Goal: Transaction & Acquisition: Purchase product/service

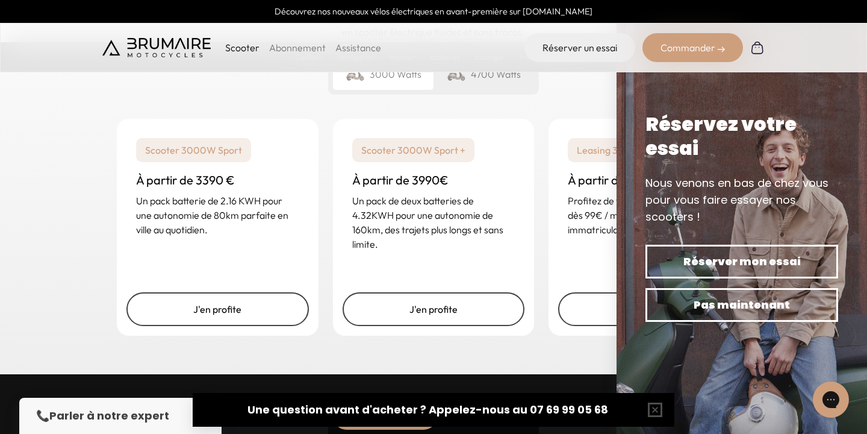
scroll to position [2955, 0]
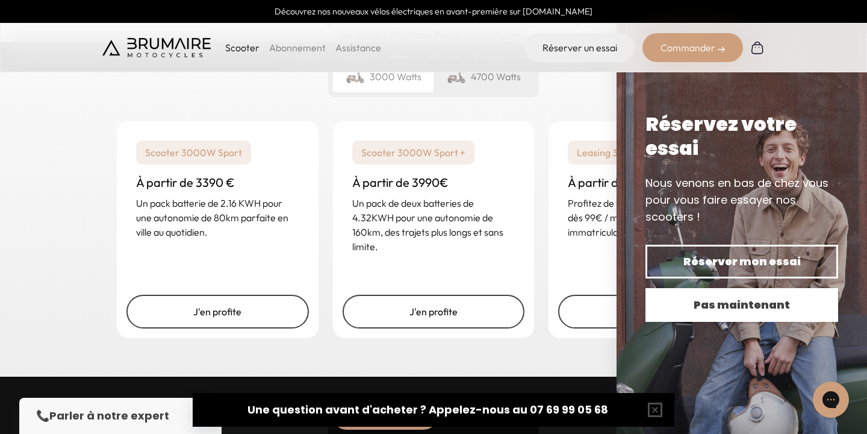
click at [767, 306] on span "Pas maintenant" at bounding box center [742, 304] width 151 height 17
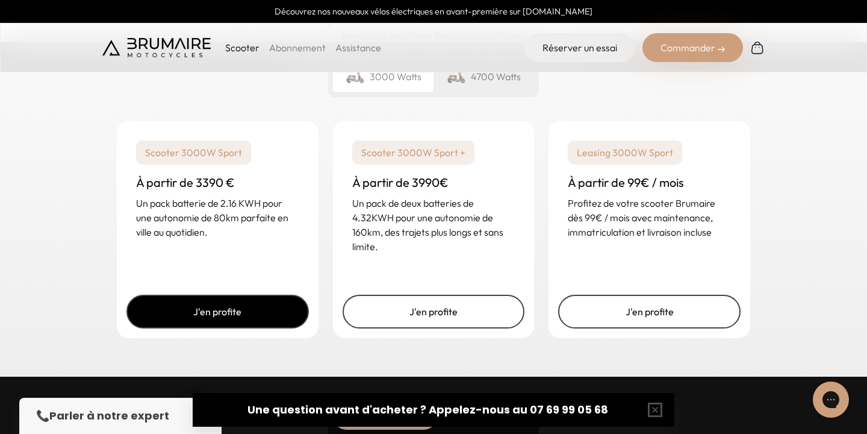
click at [207, 311] on link "J'en profite" at bounding box center [217, 311] width 182 height 34
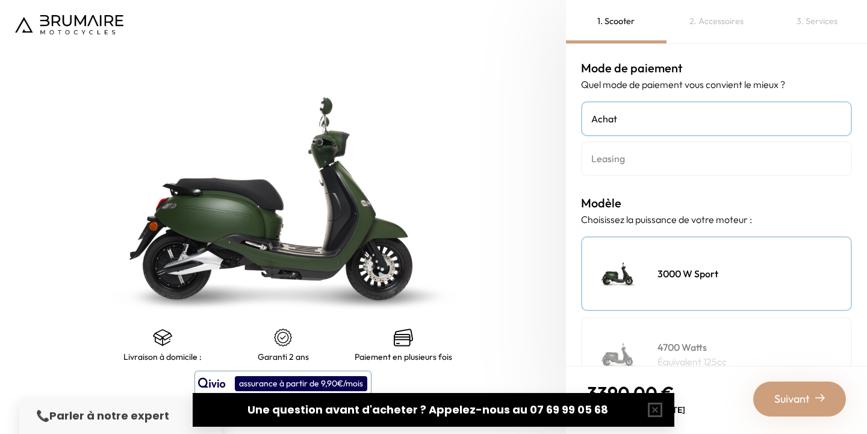
click at [630, 160] on h4 "Leasing" at bounding box center [716, 158] width 250 height 14
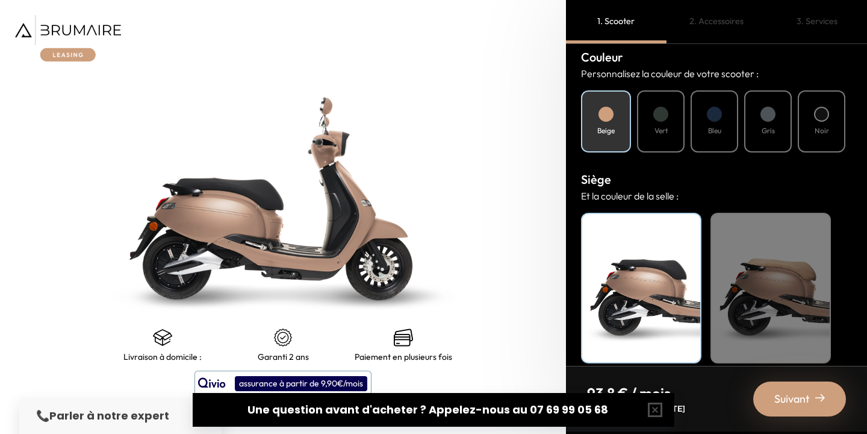
scroll to position [455, 0]
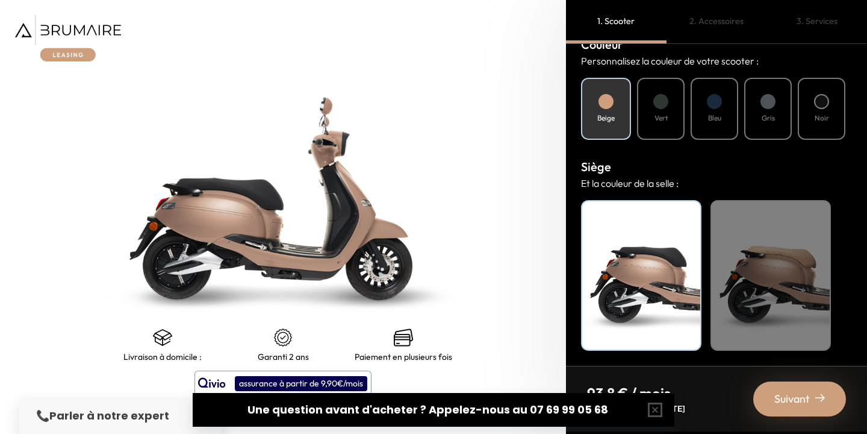
click at [717, 109] on div "Bleu" at bounding box center [715, 109] width 48 height 62
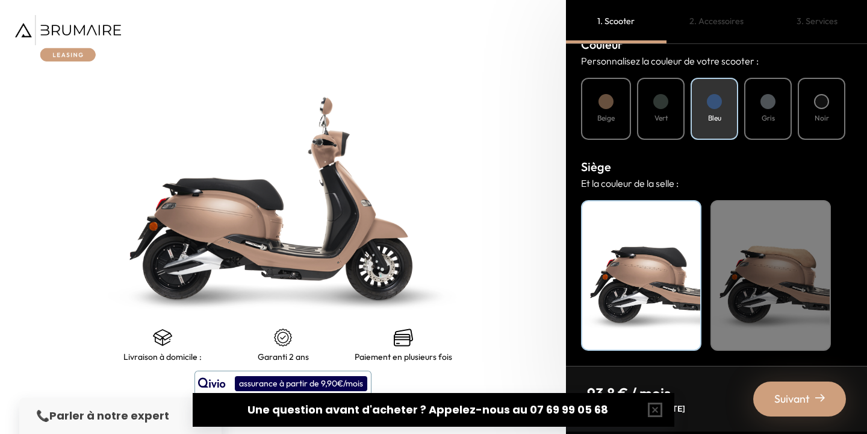
click at [671, 107] on div "Vert" at bounding box center [661, 109] width 48 height 62
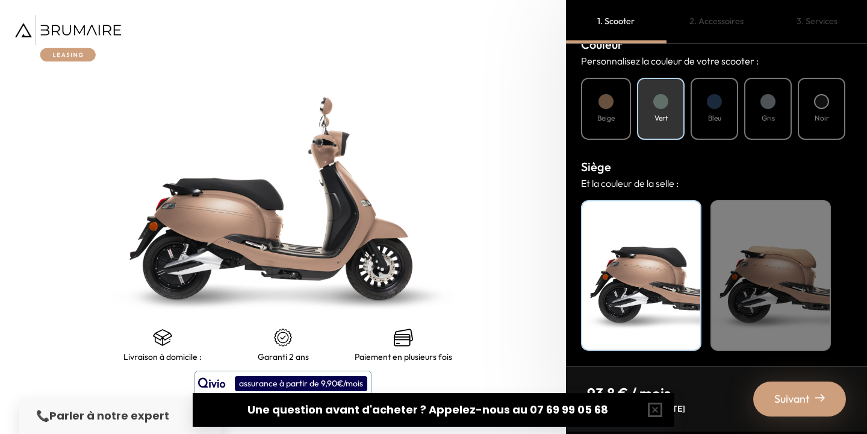
click at [714, 107] on div at bounding box center [714, 101] width 15 height 15
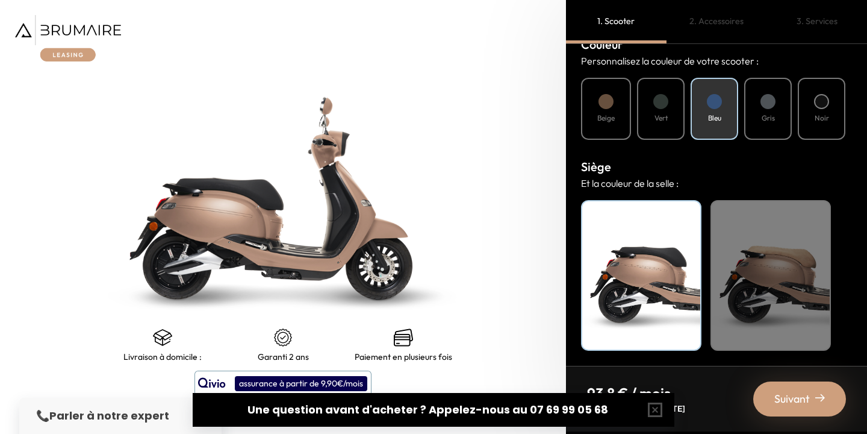
click at [763, 113] on h4 "Gris" at bounding box center [768, 118] width 13 height 11
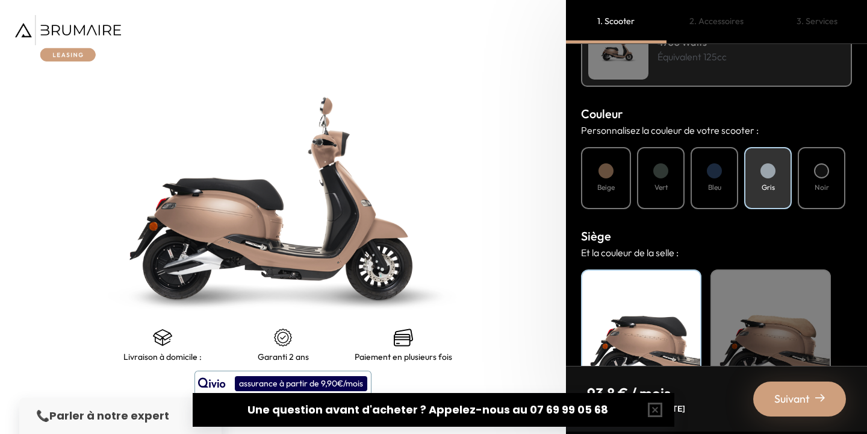
click at [763, 112] on h3 "Couleur" at bounding box center [716, 114] width 271 height 18
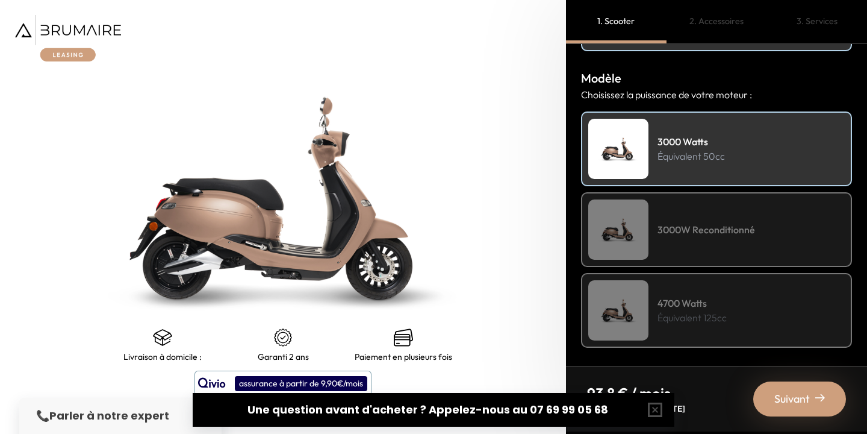
scroll to position [129, 0]
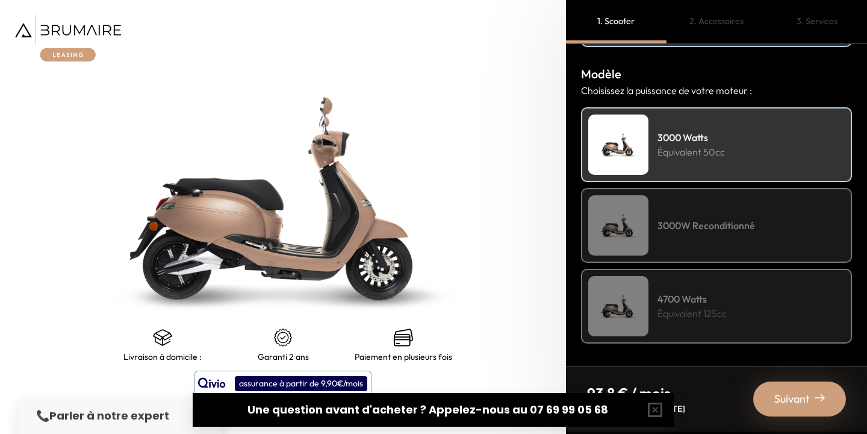
click at [685, 136] on h4 "3000 Watts" at bounding box center [691, 137] width 67 height 14
click at [661, 231] on h4 "3000W Reconditionné" at bounding box center [707, 225] width 98 height 14
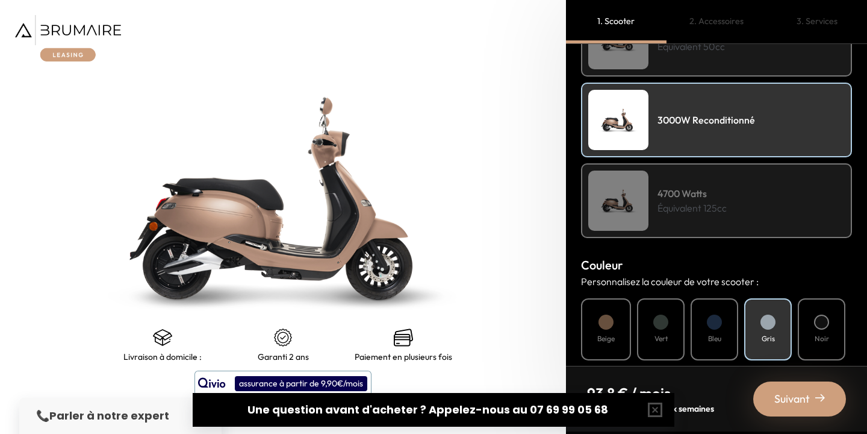
scroll to position [455, 0]
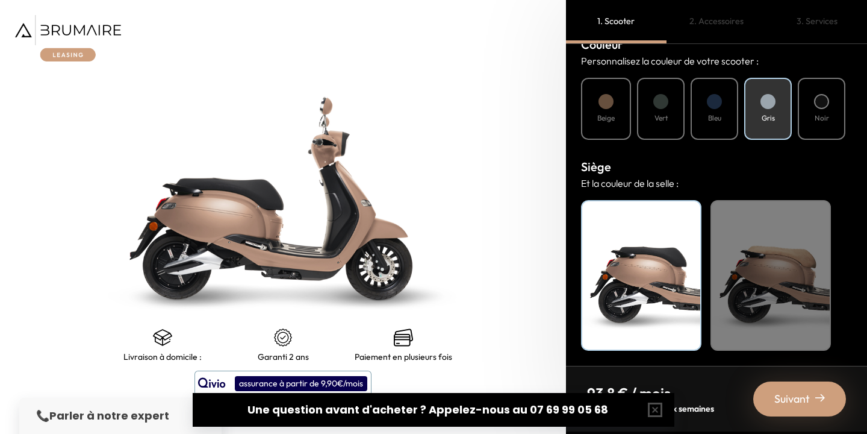
click at [662, 110] on div "Vert" at bounding box center [661, 109] width 48 height 62
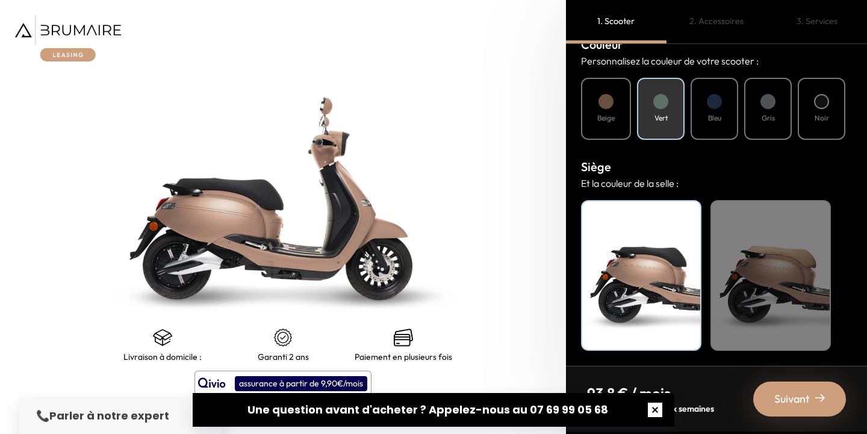
click at [664, 409] on button "button" at bounding box center [655, 409] width 39 height 39
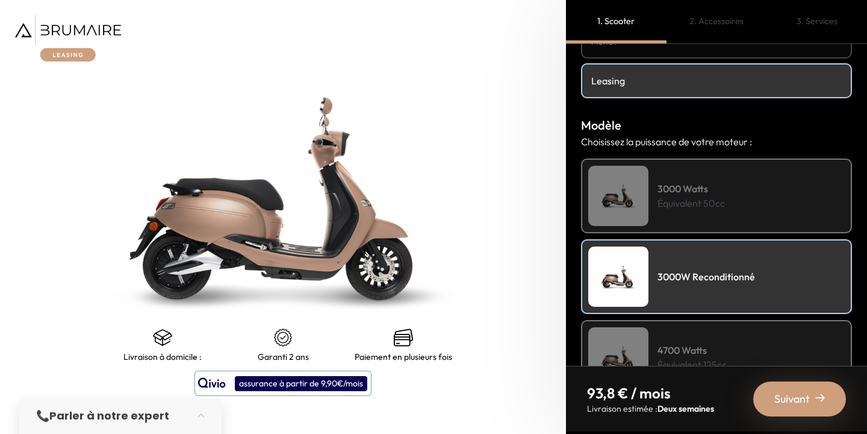
scroll to position [78, 0]
click at [695, 207] on p "Équivalent 50cc" at bounding box center [691, 202] width 67 height 14
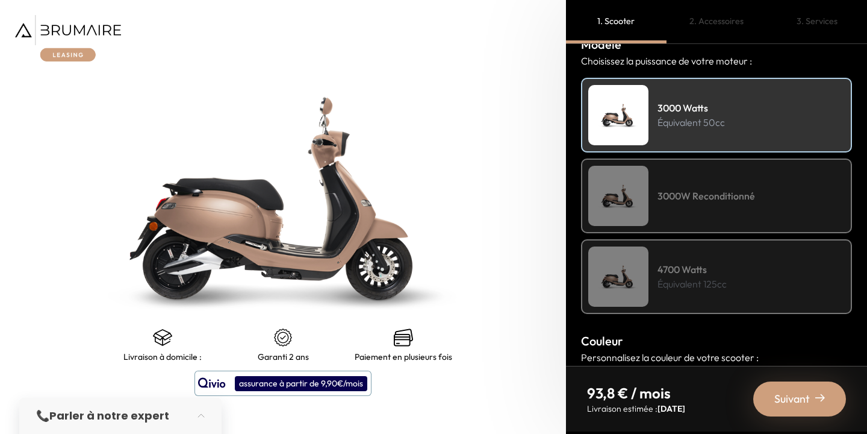
scroll to position [157, 0]
click at [694, 184] on div "3000W Reconditionné" at bounding box center [716, 197] width 271 height 75
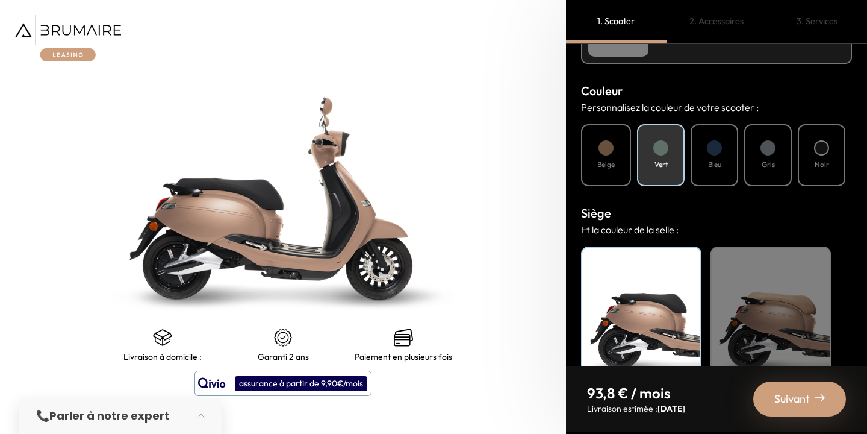
scroll to position [455, 0]
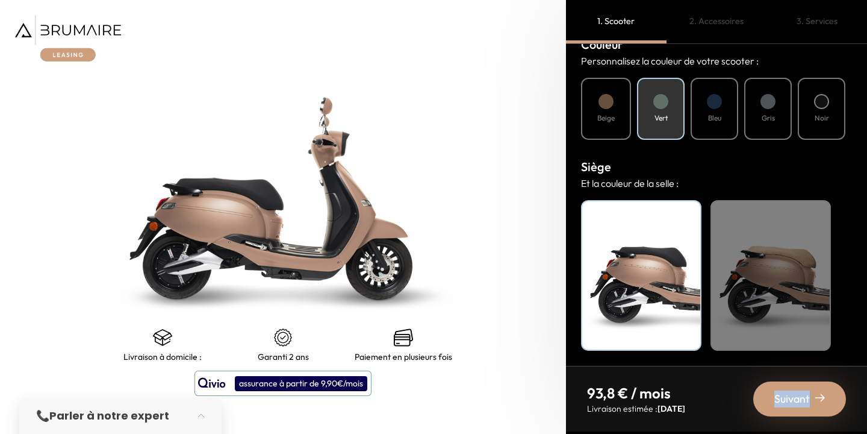
click at [814, 390] on div "Suivant" at bounding box center [799, 398] width 93 height 35
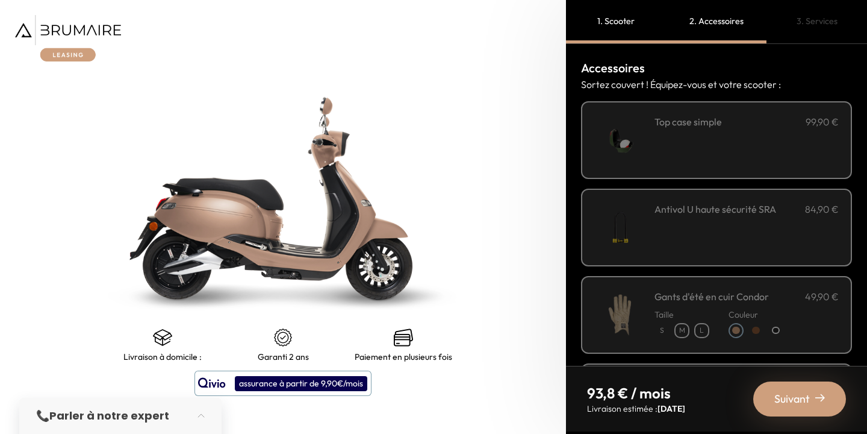
click at [615, 140] on img at bounding box center [619, 139] width 51 height 51
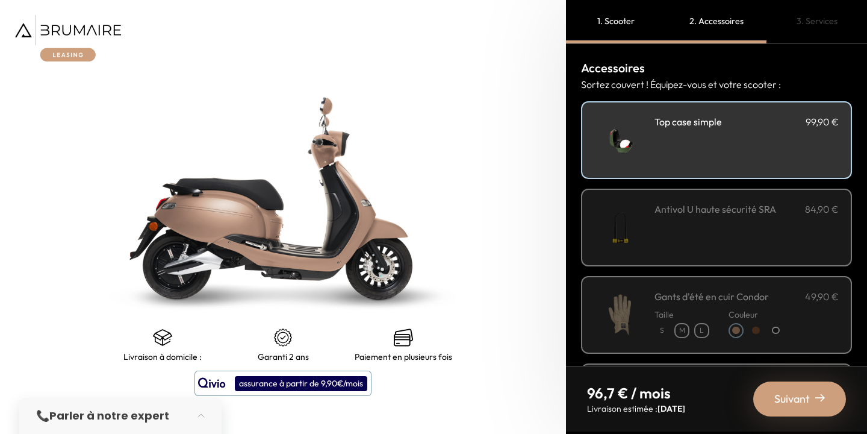
click at [630, 227] on img at bounding box center [619, 227] width 51 height 51
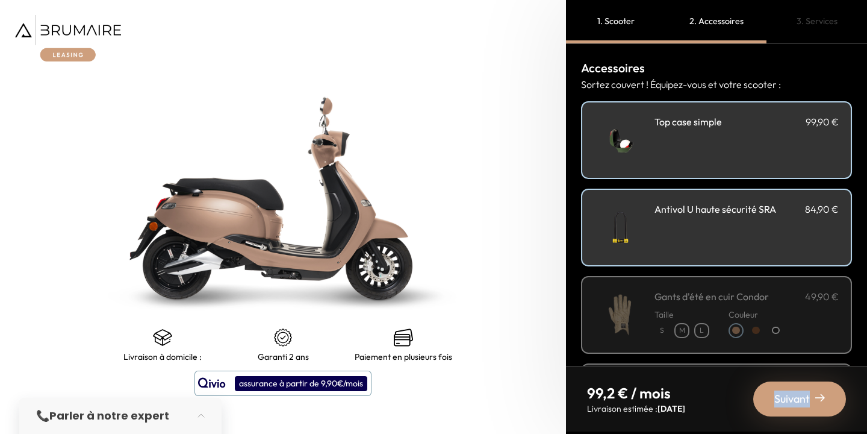
click at [813, 396] on div "Suivant" at bounding box center [799, 398] width 93 height 35
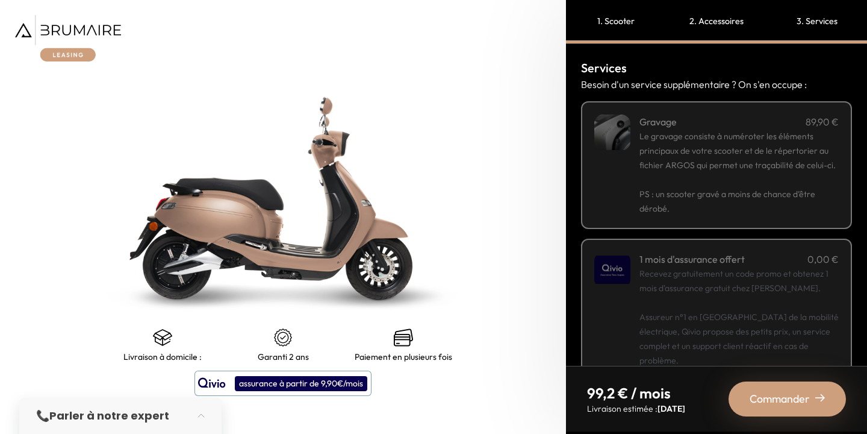
click at [779, 395] on span "Commander" at bounding box center [780, 398] width 60 height 17
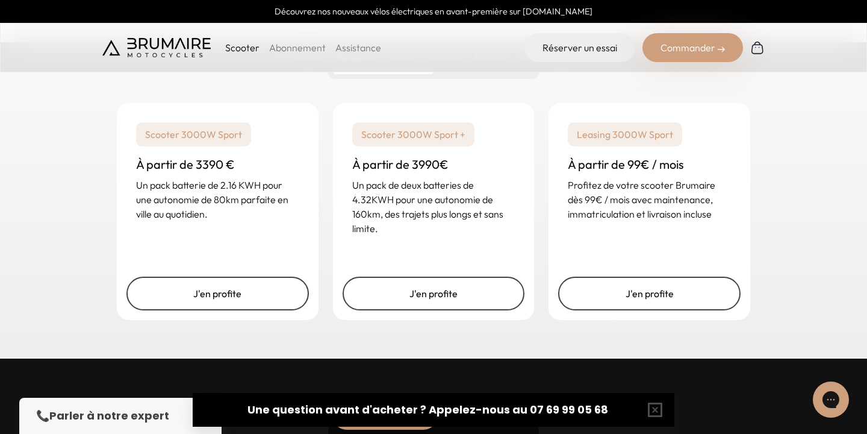
scroll to position [2971, 0]
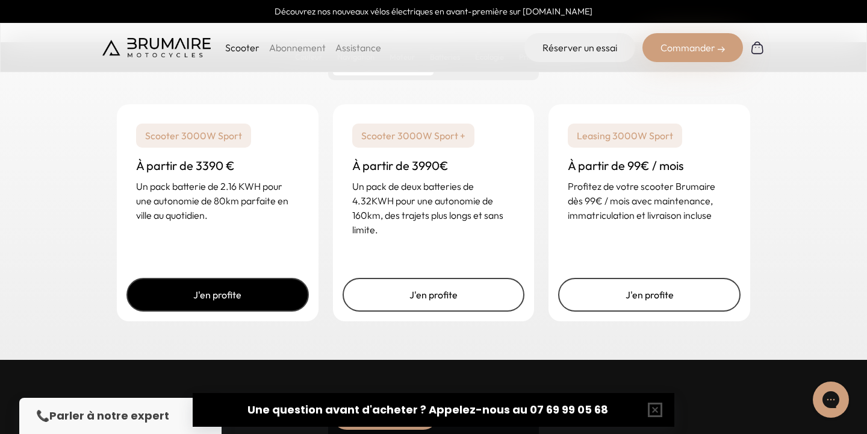
click at [222, 291] on link "J'en profite" at bounding box center [217, 295] width 182 height 34
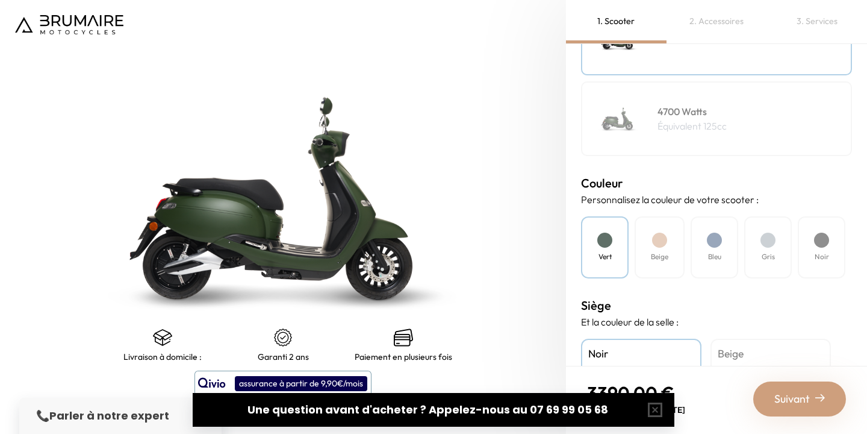
scroll to position [237, 0]
click at [657, 247] on div "Beige" at bounding box center [660, 245] width 50 height 62
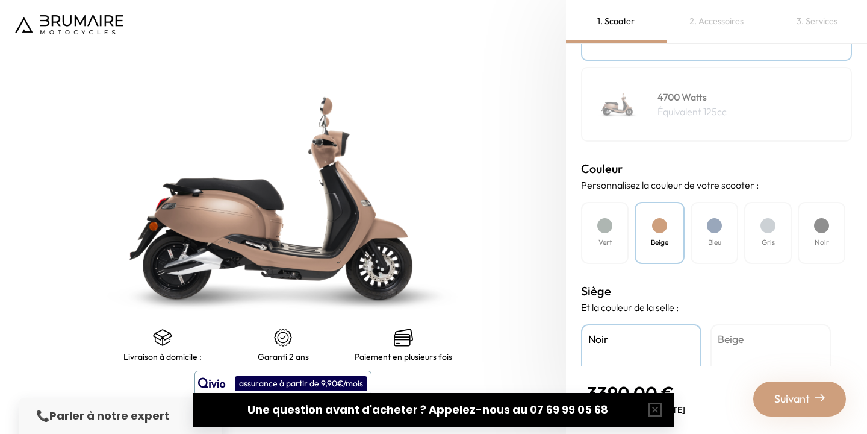
scroll to position [253, 0]
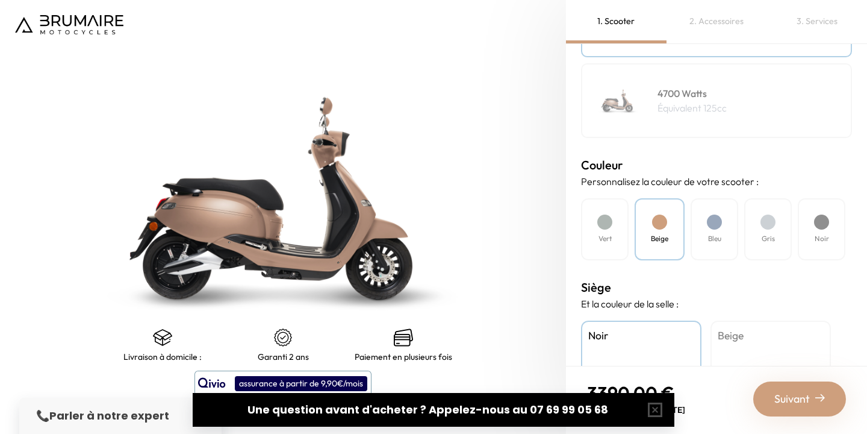
click at [745, 338] on h4 "Beige" at bounding box center [771, 336] width 106 height 16
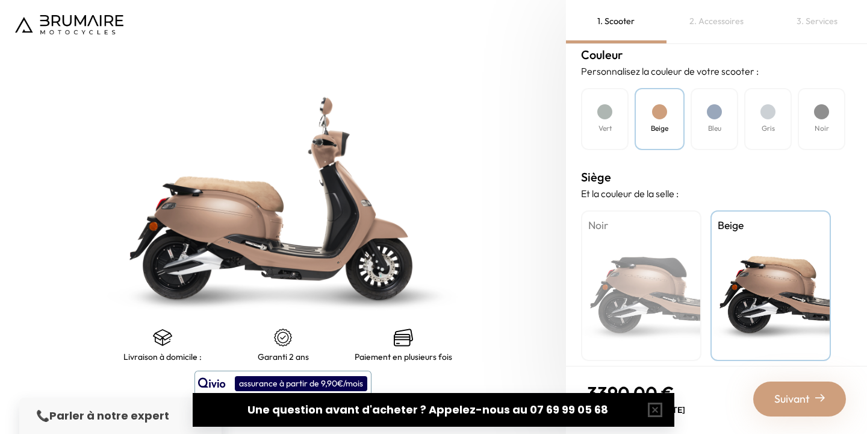
scroll to position [374, 0]
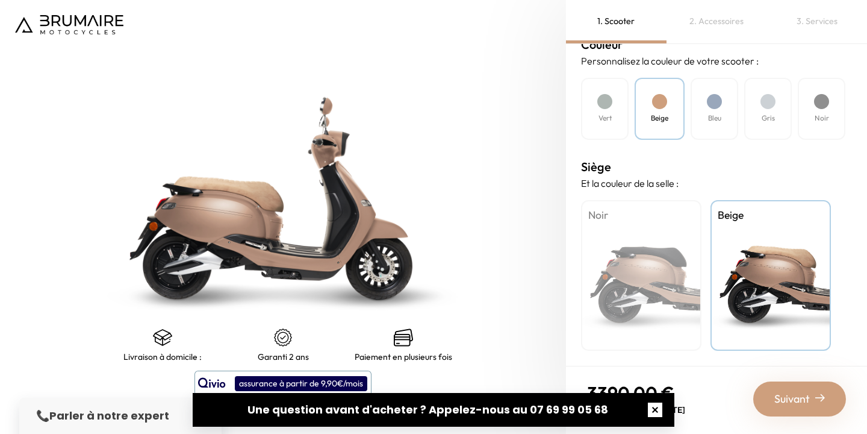
click at [656, 409] on button "button" at bounding box center [655, 409] width 39 height 39
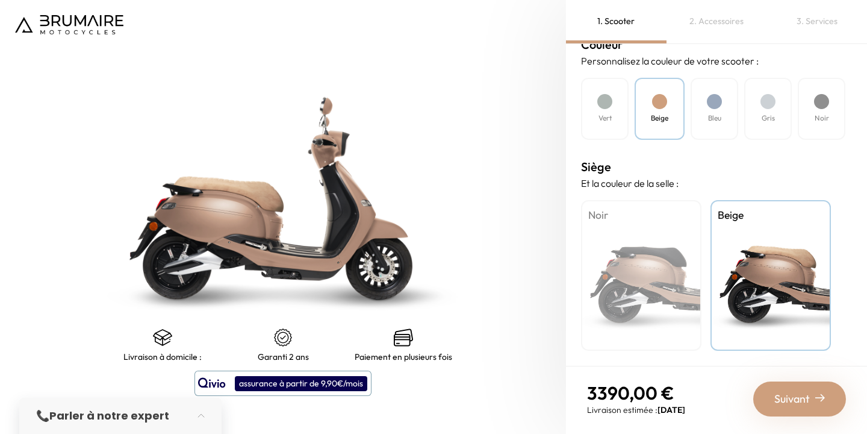
click at [800, 401] on span "Suivant" at bounding box center [792, 398] width 36 height 17
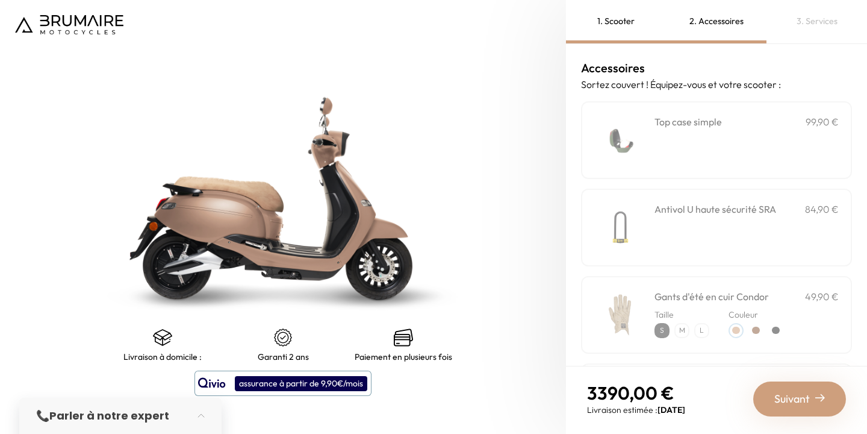
click at [730, 155] on div "**********" at bounding box center [747, 139] width 184 height 51
click at [793, 391] on span "Suivant" at bounding box center [792, 398] width 36 height 17
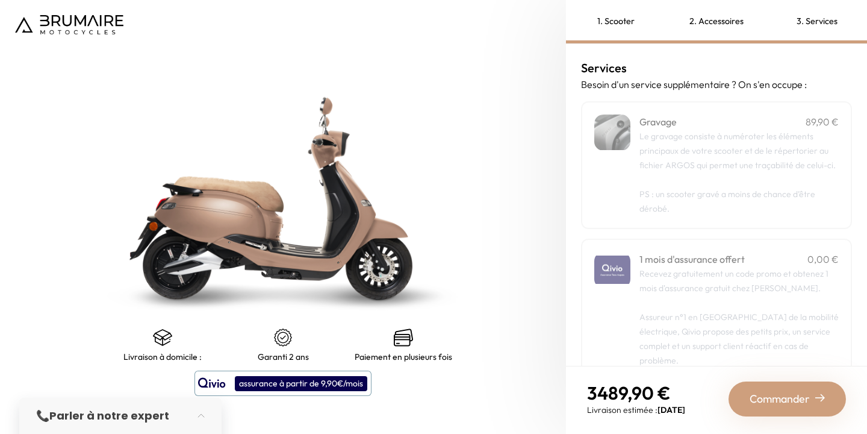
click at [793, 391] on span "Commander" at bounding box center [780, 398] width 60 height 17
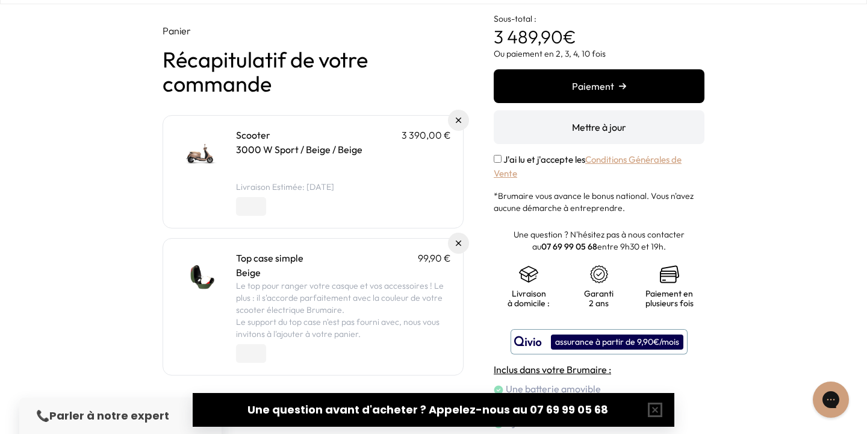
scroll to position [39, 0]
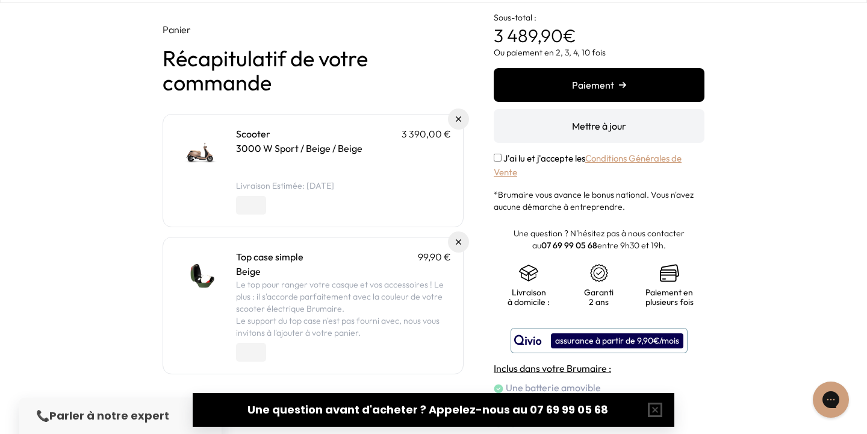
click at [611, 92] on button "Paiement" at bounding box center [599, 85] width 211 height 34
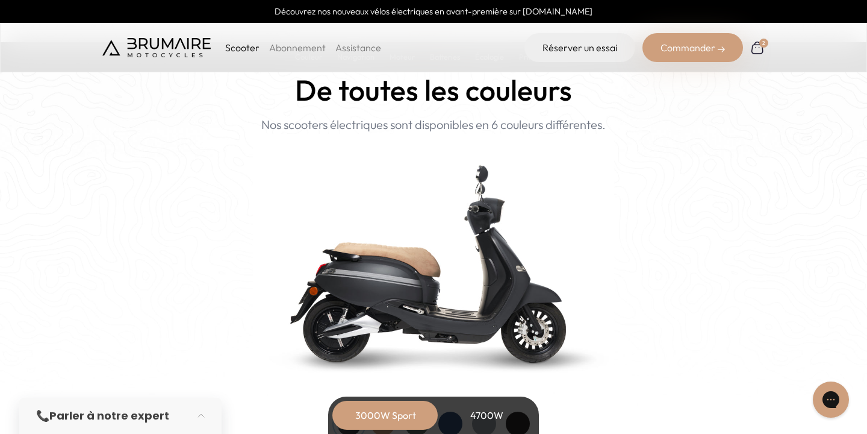
scroll to position [1161, 0]
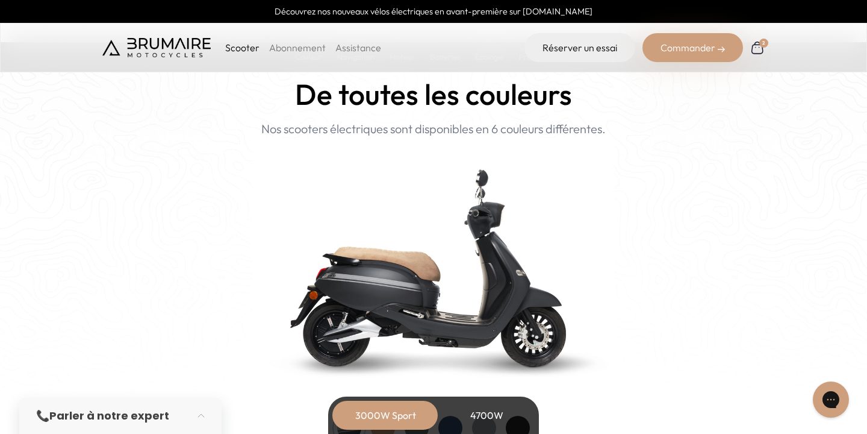
click at [385, 419] on div "3000W Sport" at bounding box center [385, 414] width 96 height 29
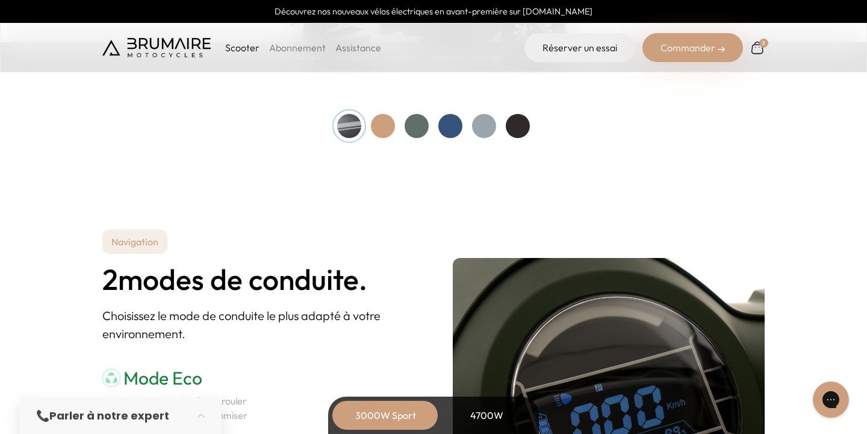
scroll to position [1467, 0]
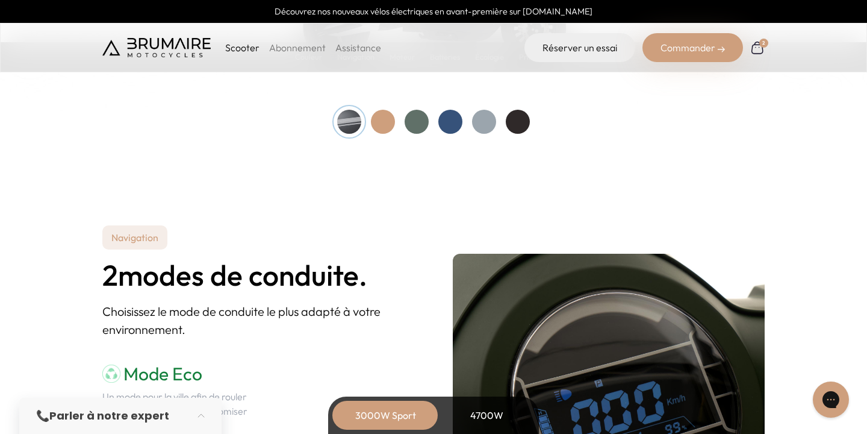
click at [417, 125] on div at bounding box center [417, 122] width 24 height 24
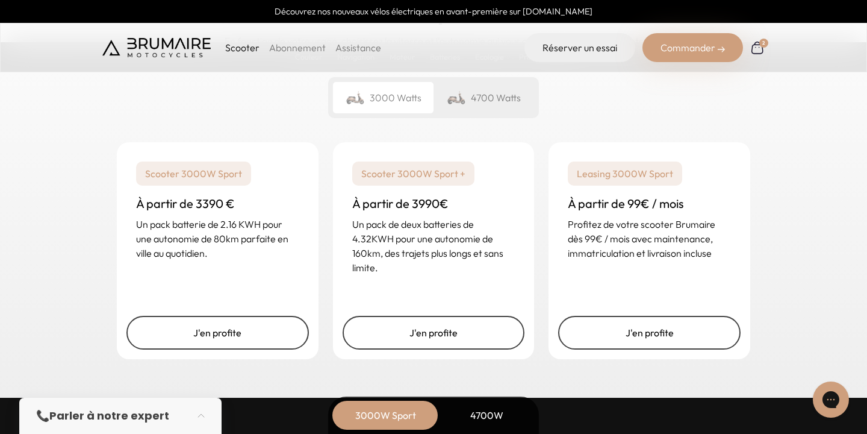
scroll to position [2935, 0]
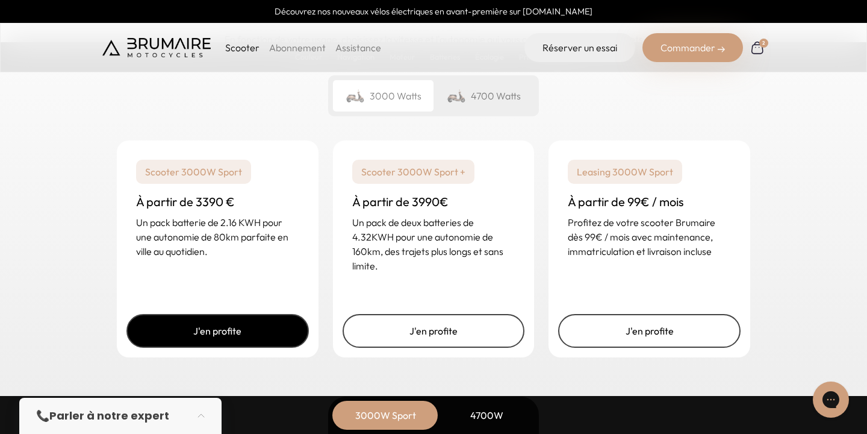
click at [261, 334] on link "J'en profite" at bounding box center [217, 331] width 182 height 34
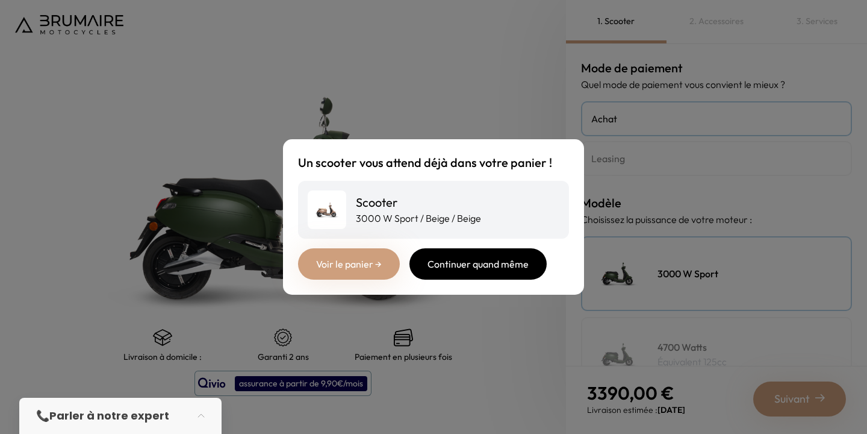
click at [444, 266] on div "Continuer quand même" at bounding box center [477, 263] width 137 height 31
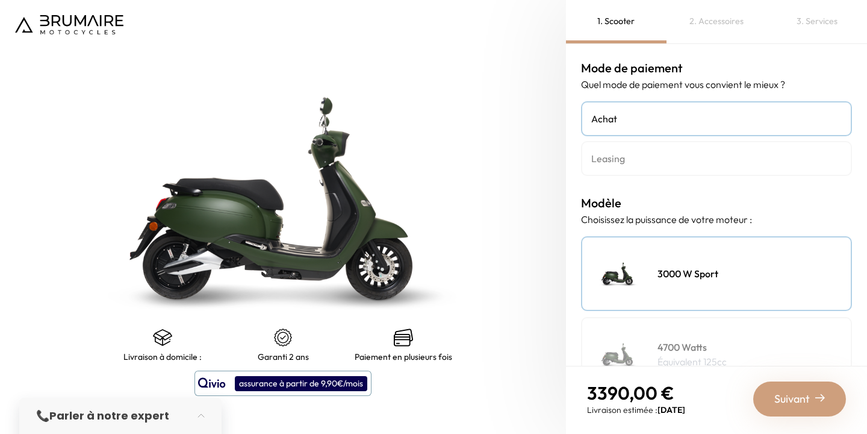
click at [668, 286] on div "3000 W Sport" at bounding box center [716, 273] width 271 height 75
click at [703, 165] on h4 "Leasing" at bounding box center [716, 158] width 250 height 14
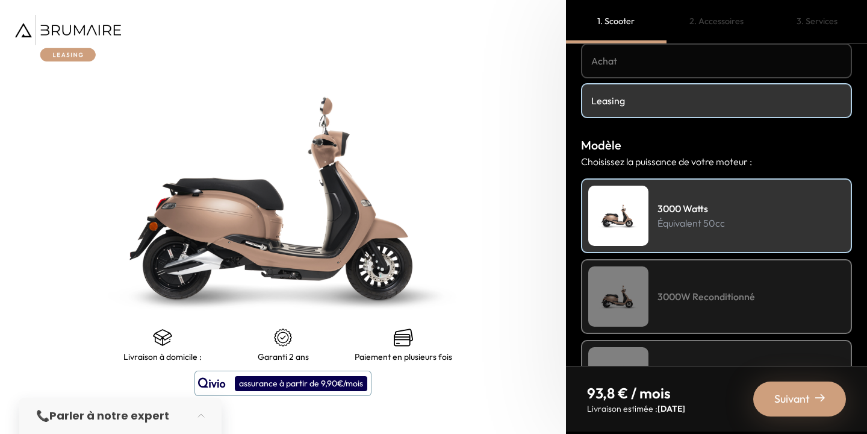
scroll to position [72, 0]
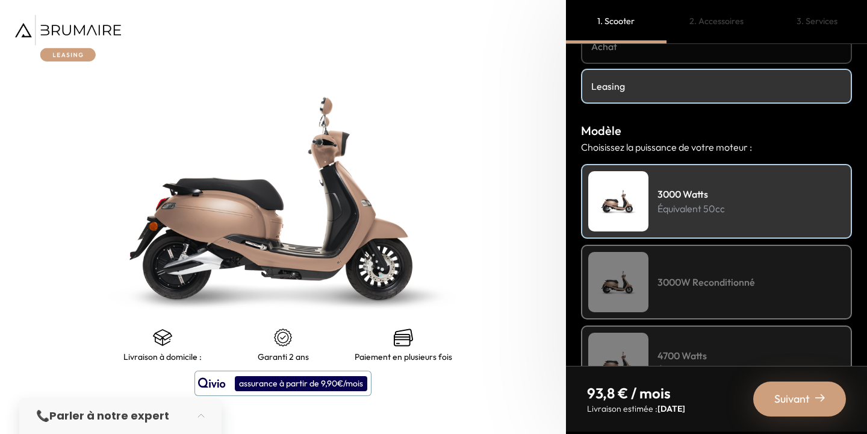
click at [683, 283] on h4 "3000W Reconditionné" at bounding box center [707, 282] width 98 height 14
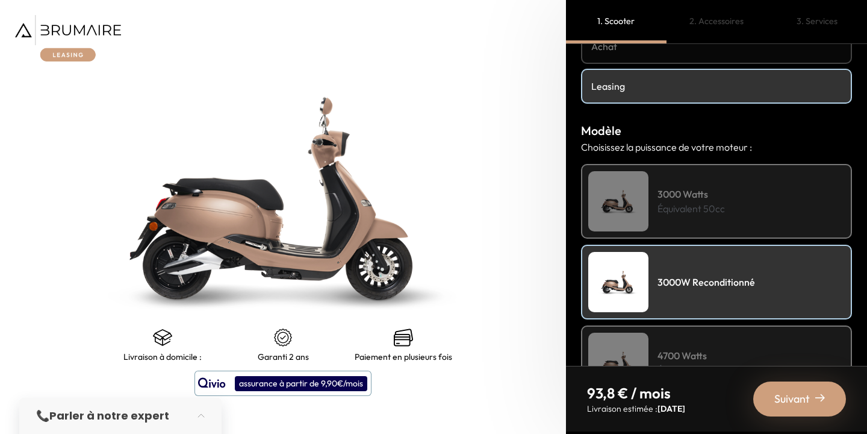
click at [689, 209] on p "Équivalent 50cc" at bounding box center [691, 208] width 67 height 14
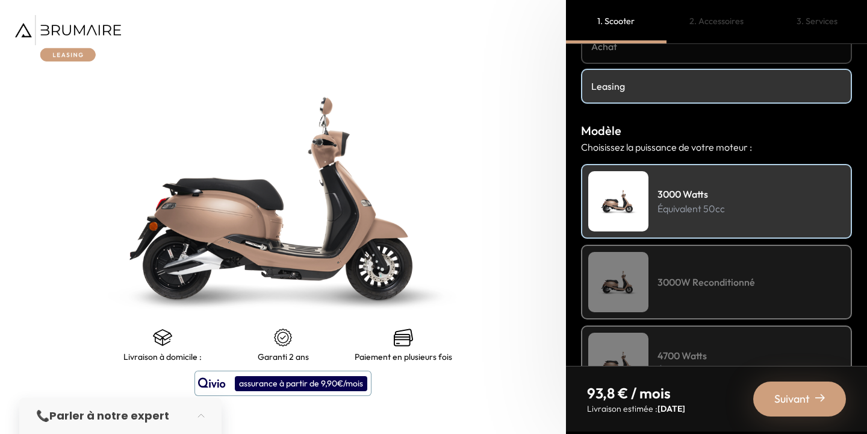
click at [691, 288] on div "3000W Reconditionné" at bounding box center [716, 281] width 271 height 75
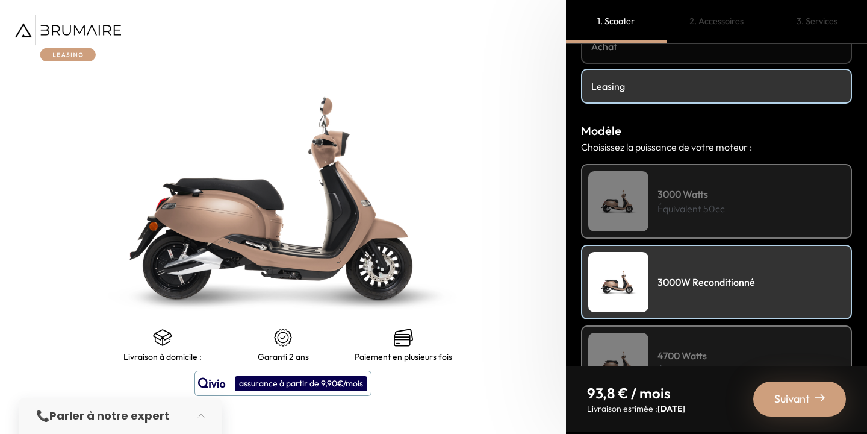
click at [789, 397] on span "Suivant" at bounding box center [792, 398] width 36 height 17
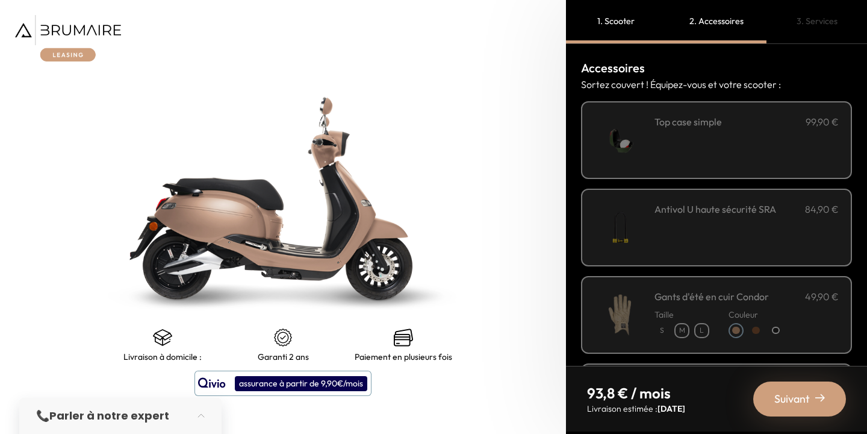
click at [703, 149] on div "**********" at bounding box center [747, 139] width 184 height 51
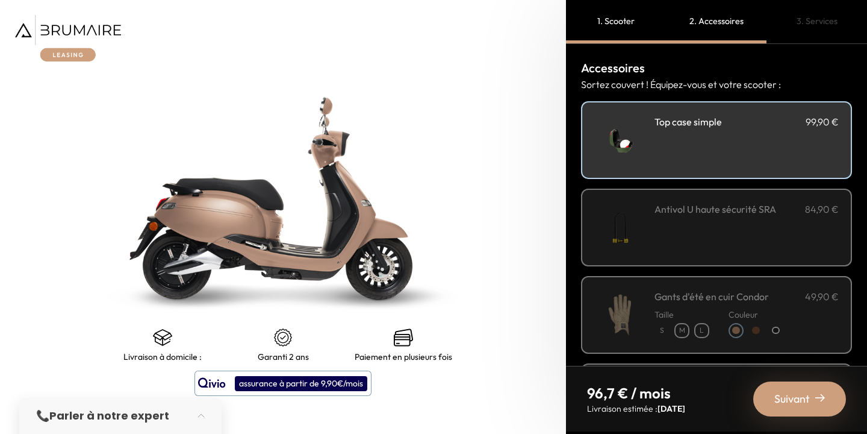
click at [813, 397] on div "Suivant" at bounding box center [799, 398] width 93 height 35
